Goal: Navigation & Orientation: Find specific page/section

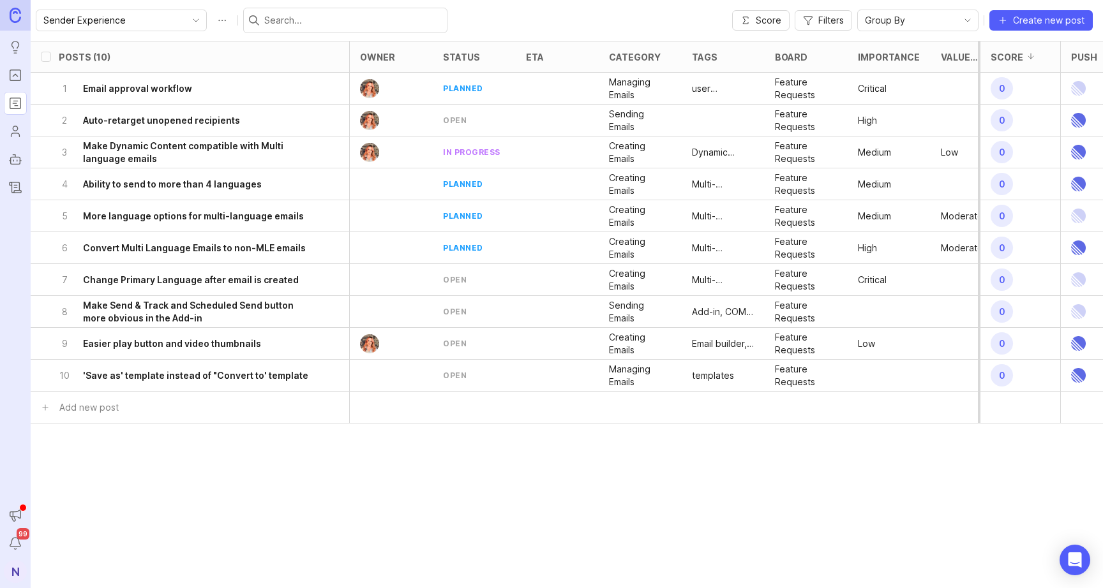
click at [19, 20] on img at bounding box center [15, 15] width 11 height 15
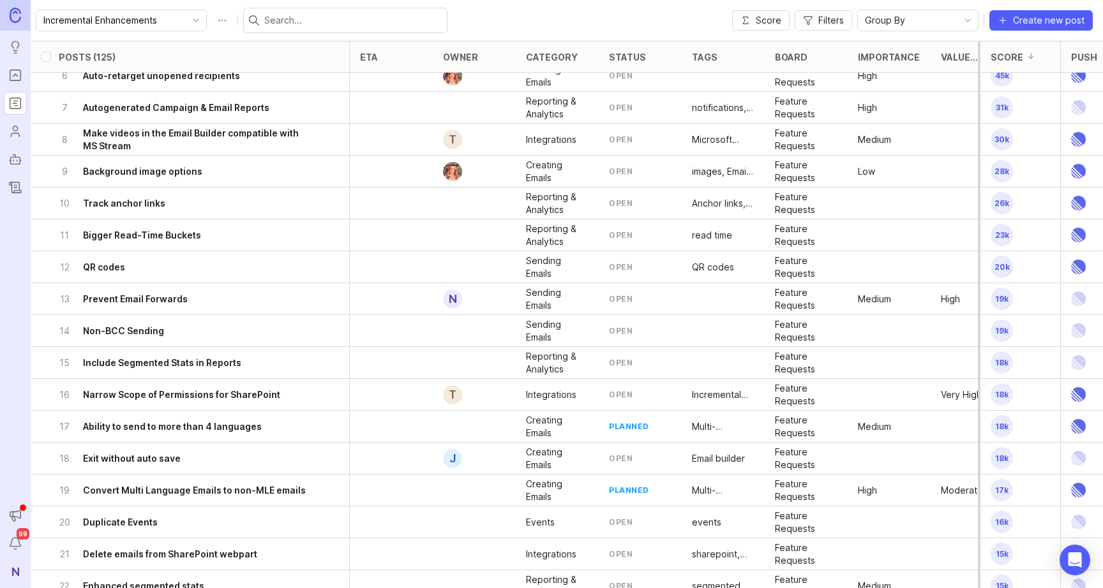
scroll to position [174, 0]
click at [126, 300] on h6 "Prevent Email Forwards" at bounding box center [135, 298] width 105 height 13
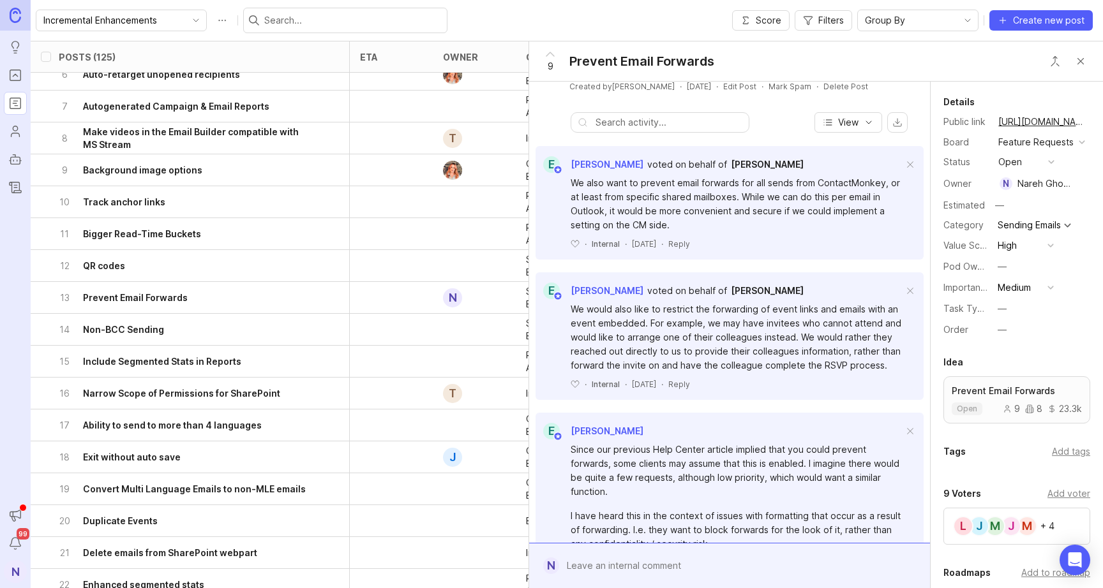
scroll to position [108, 0]
click at [1090, 64] on button "Close button" at bounding box center [1081, 61] width 26 height 26
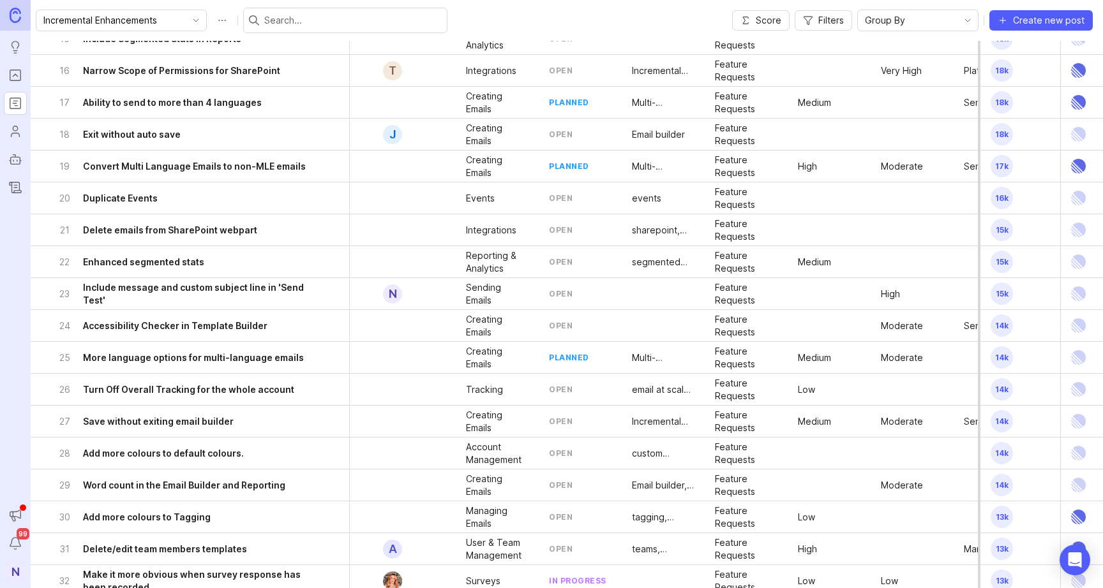
scroll to position [498, 60]
click at [164, 296] on h6 "Include message and custom subject line in 'Send Test'" at bounding box center [198, 293] width 230 height 26
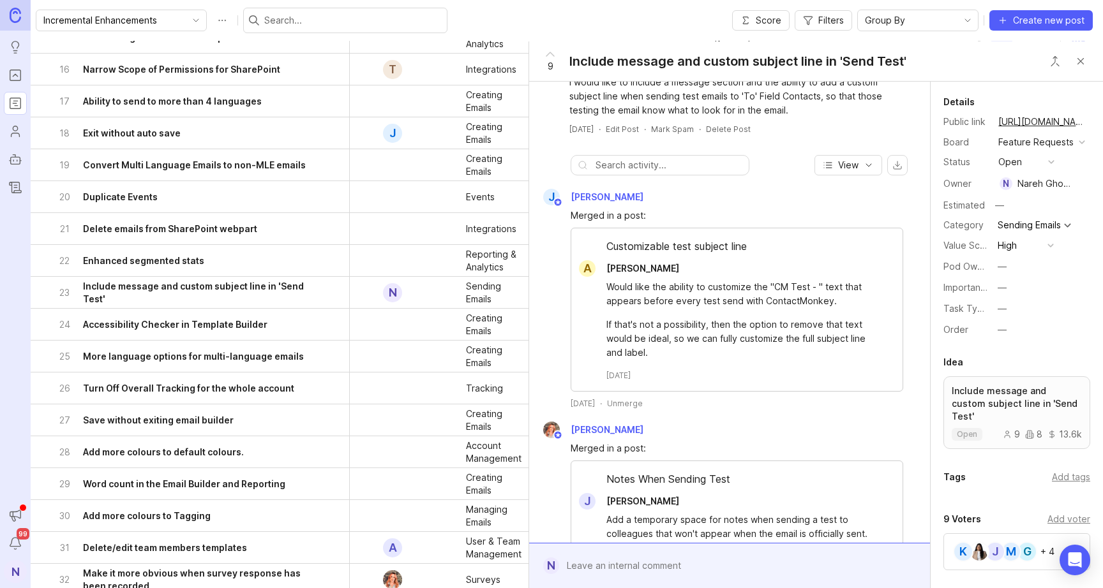
scroll to position [45, 0]
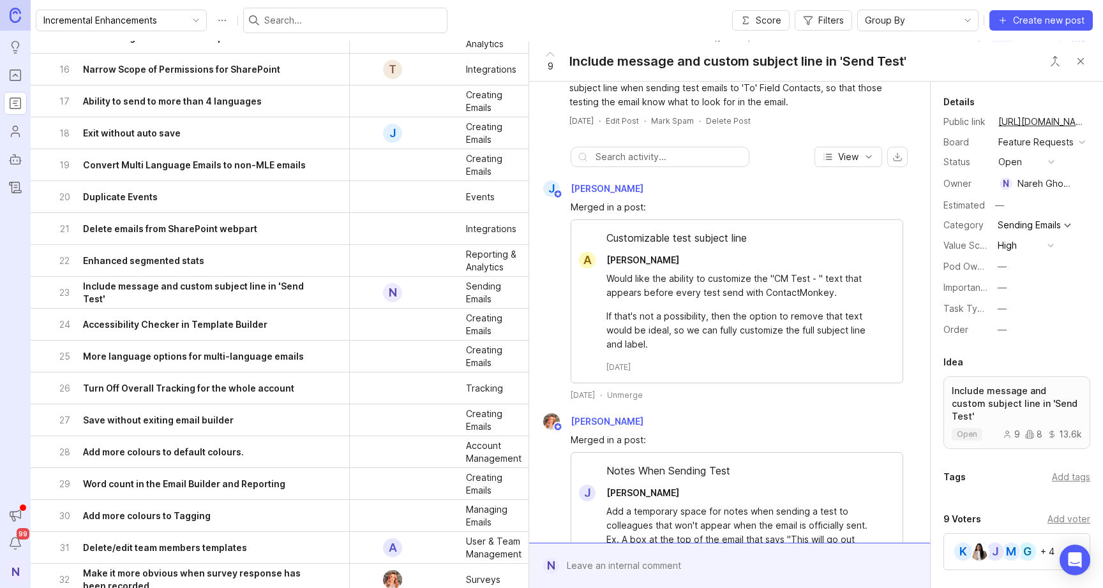
click at [407, 242] on div at bounding box center [414, 229] width 83 height 32
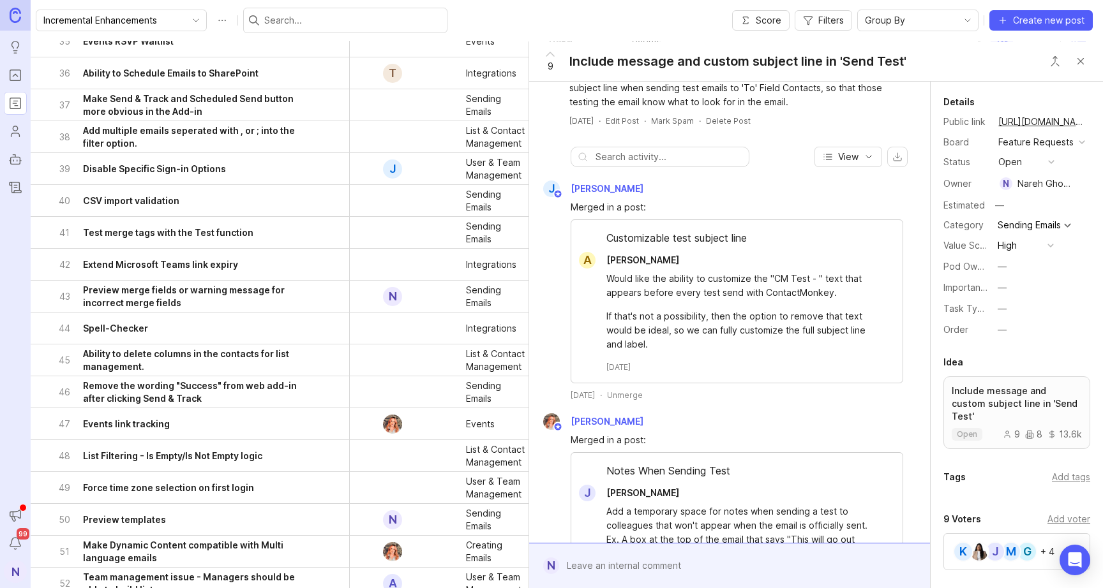
scroll to position [1134, 60]
click at [248, 303] on h6 "Preview merge fields or warning message for incorrect merge fields" at bounding box center [198, 295] width 230 height 26
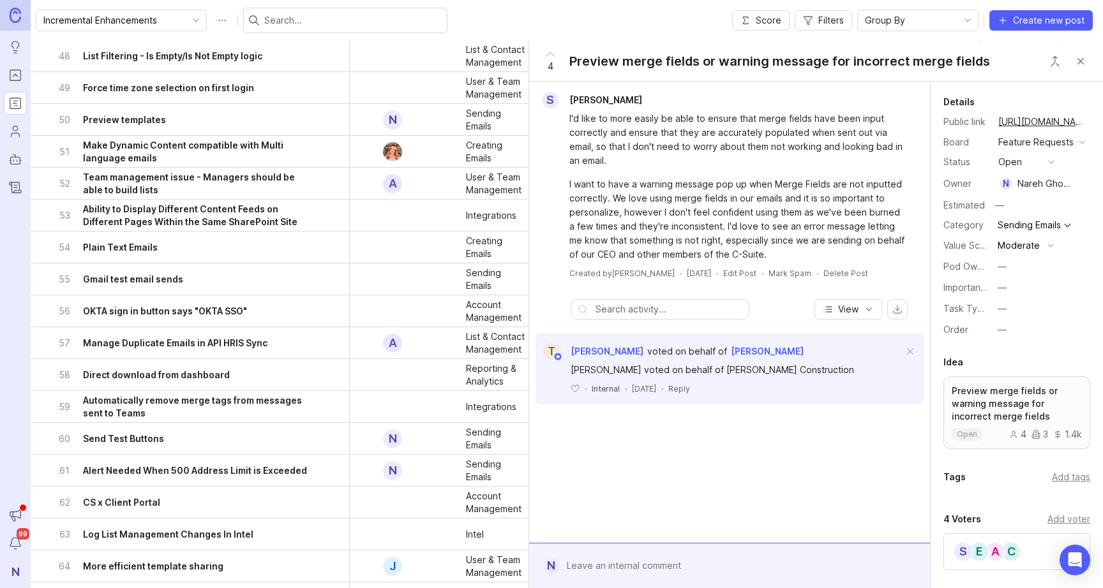
scroll to position [1681, 60]
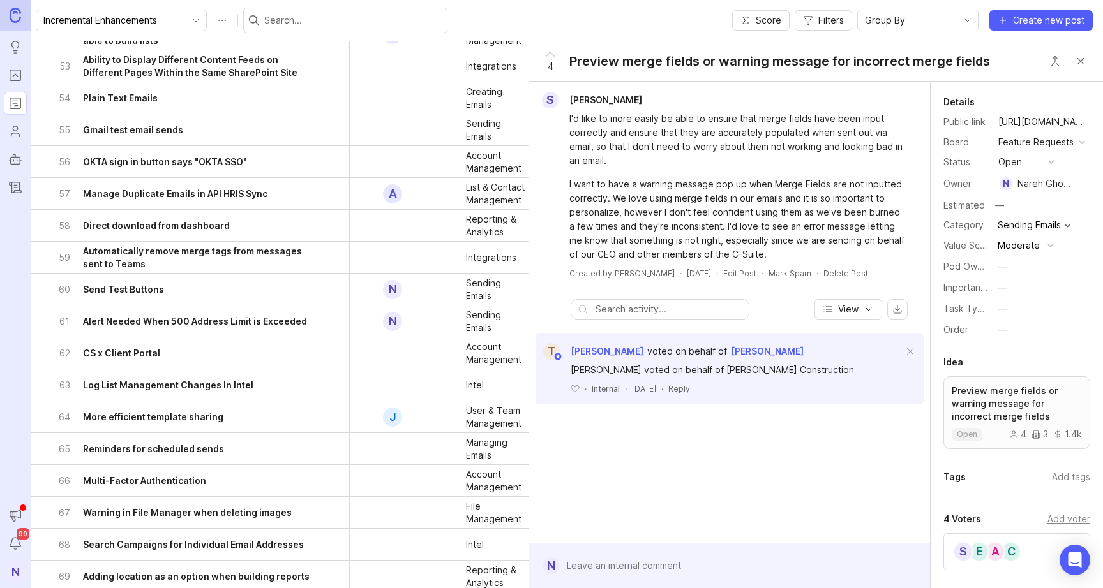
click at [142, 288] on h6 "Send Test Buttons" at bounding box center [123, 289] width 81 height 13
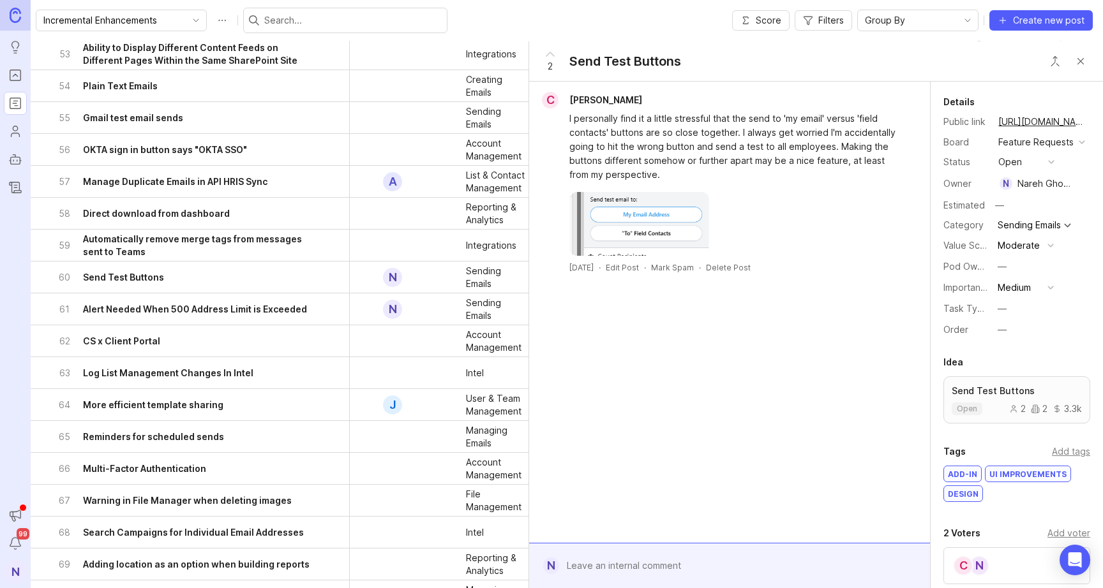
scroll to position [1695, 60]
click at [233, 308] on h6 "Alert Needed When 500 Address Limit is Exceeded" at bounding box center [195, 308] width 224 height 13
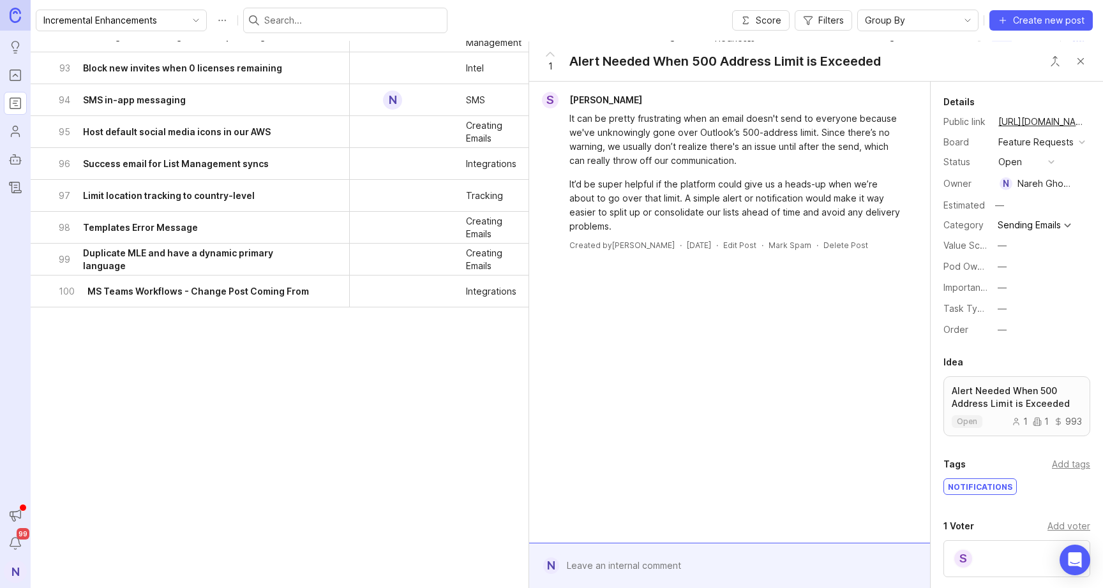
scroll to position [2965, 60]
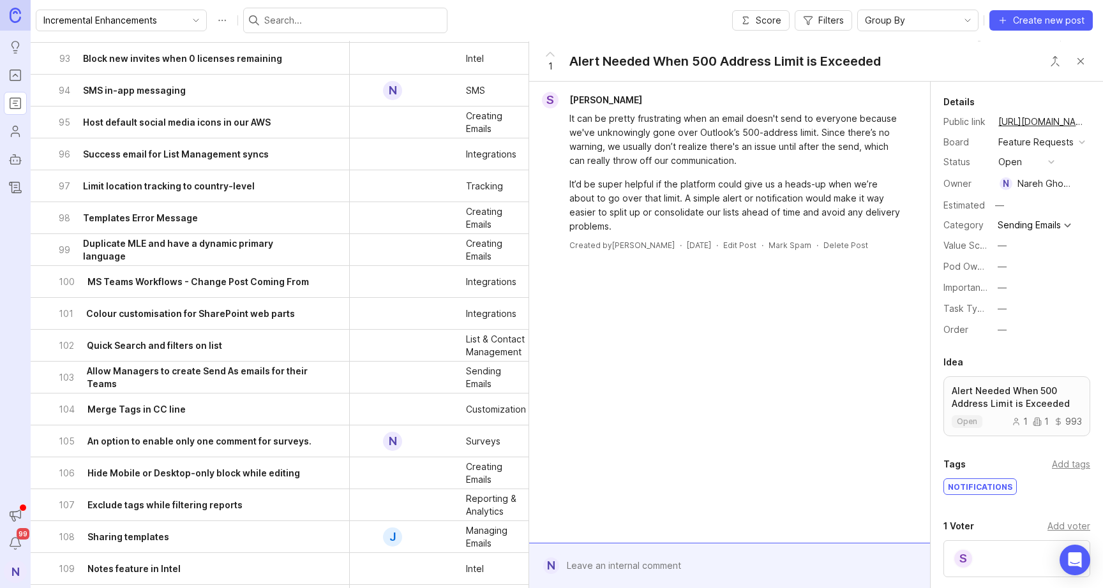
click at [193, 95] on div "94 SMS in-app messaging" at bounding box center [186, 90] width 255 height 31
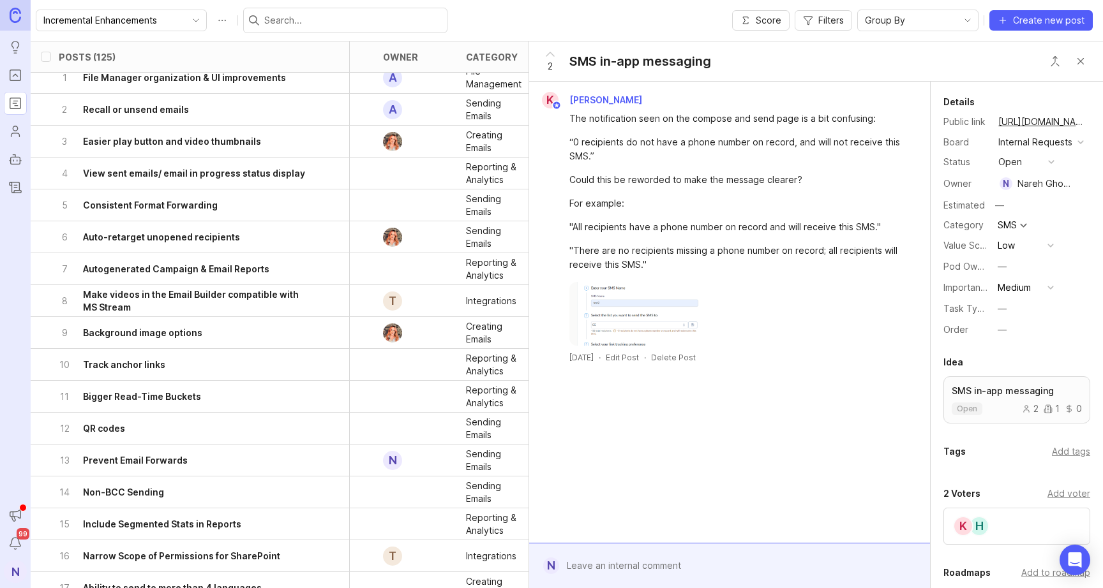
scroll to position [0, 60]
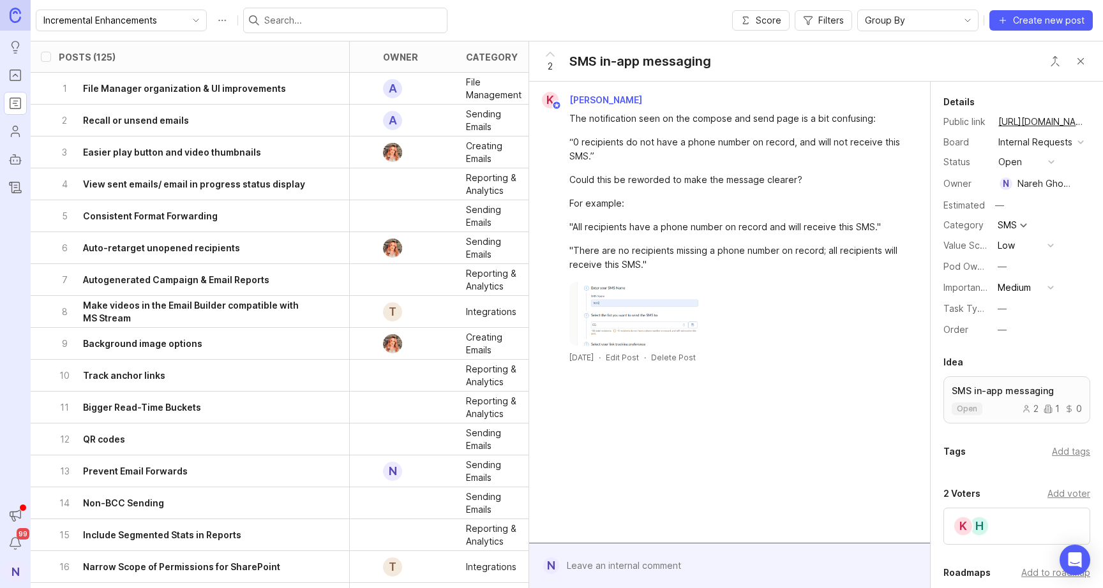
click at [1078, 62] on button "Close button" at bounding box center [1081, 61] width 26 height 26
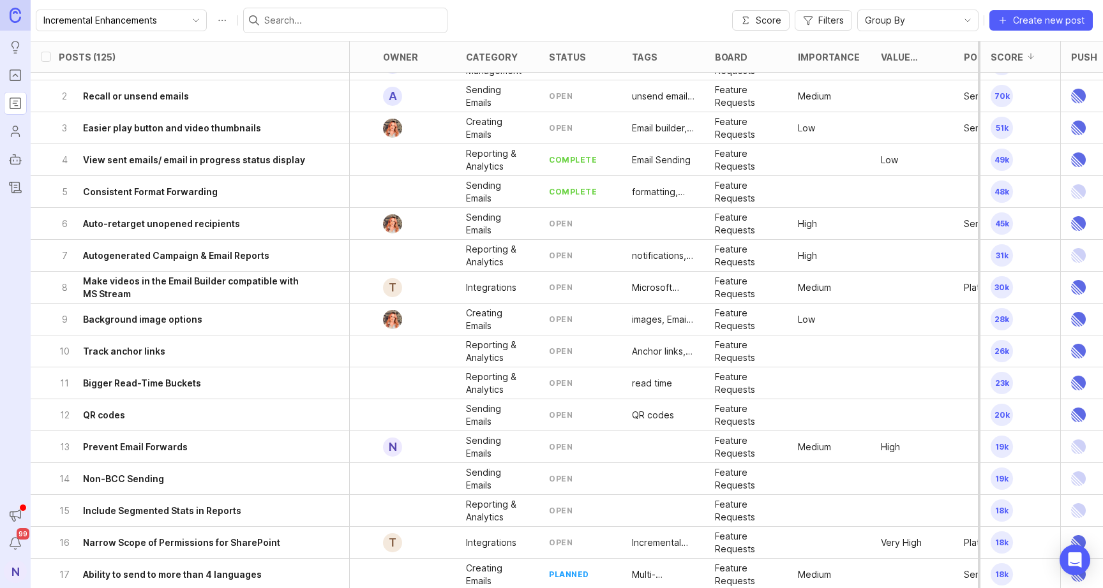
scroll to position [0, 60]
